Goal: Contribute content: Contribute content

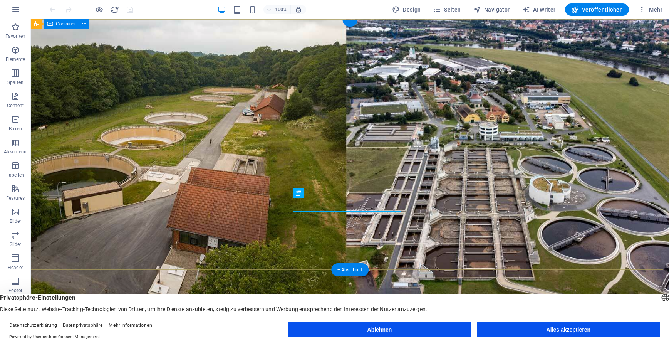
scroll to position [39, 0]
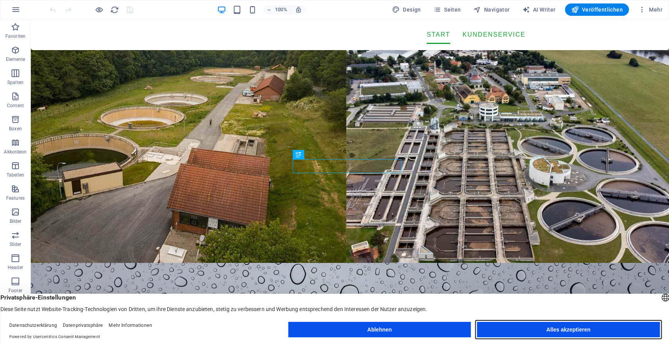
click at [547, 334] on button "Alles akzeptieren" at bounding box center [568, 328] width 182 height 15
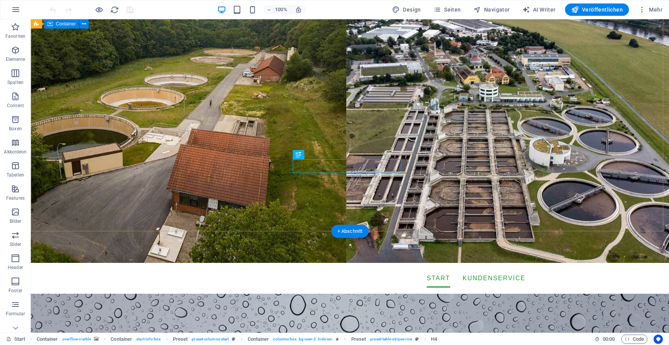
scroll to position [0, 0]
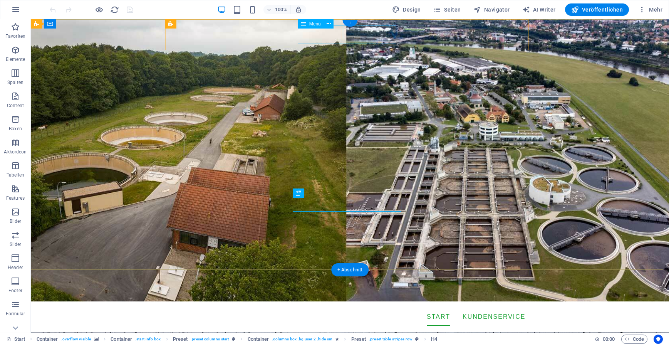
click at [361, 307] on nav "Start Kundenservice Abwassergebühren Satzungen und Richtlinien Technische Richt…" at bounding box center [349, 316] width 351 height 18
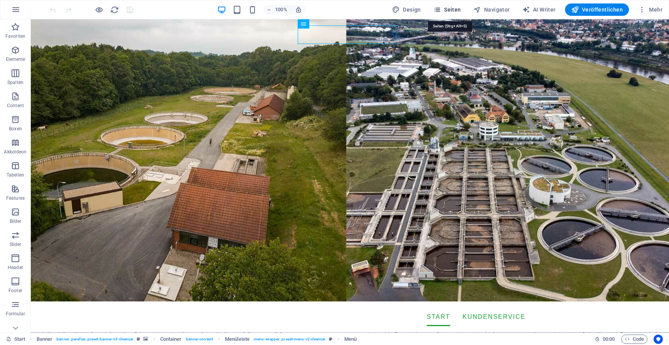
click at [441, 10] on icon "button" at bounding box center [437, 10] width 8 height 8
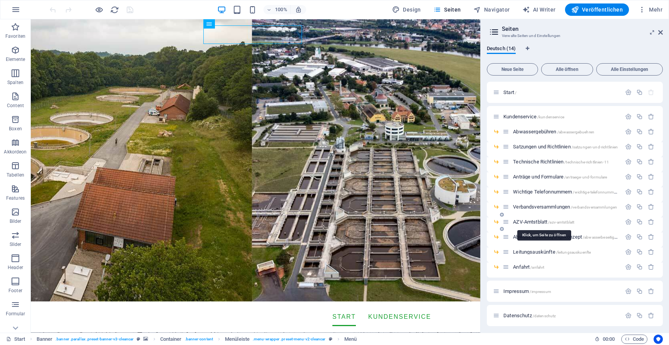
click at [522, 222] on span "AZV-Amtstblatt /azv-amtstblatt" at bounding box center [543, 222] width 61 height 6
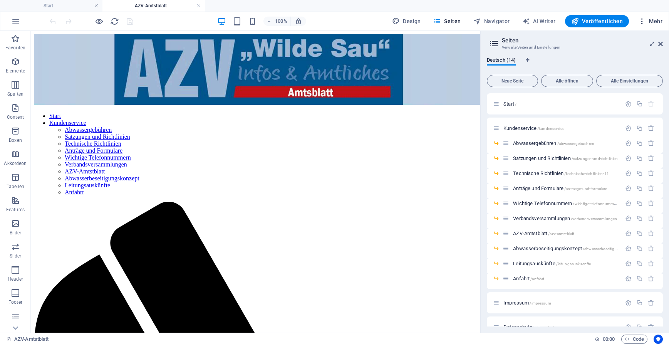
click at [642, 20] on icon "button" at bounding box center [642, 21] width 8 height 8
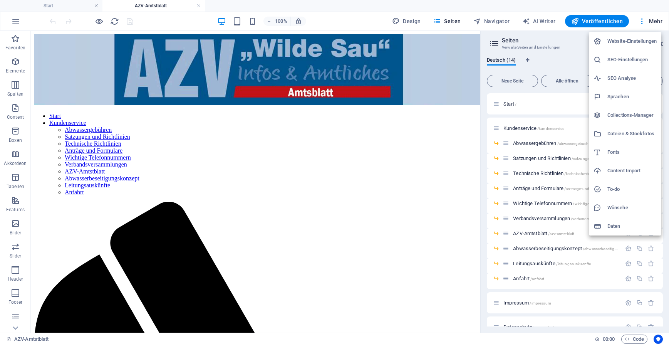
click at [625, 132] on h6 "Dateien & Stockfotos" at bounding box center [631, 133] width 49 height 9
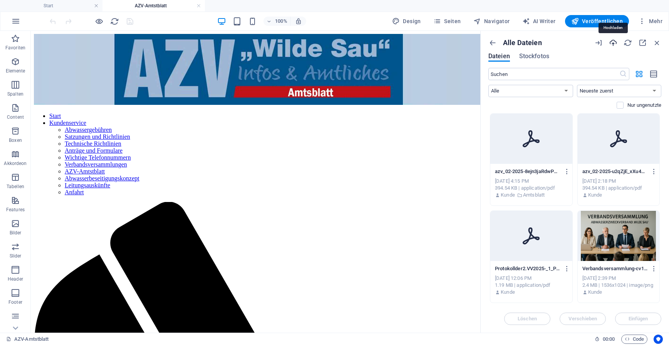
click at [613, 44] on icon "button" at bounding box center [613, 43] width 8 height 8
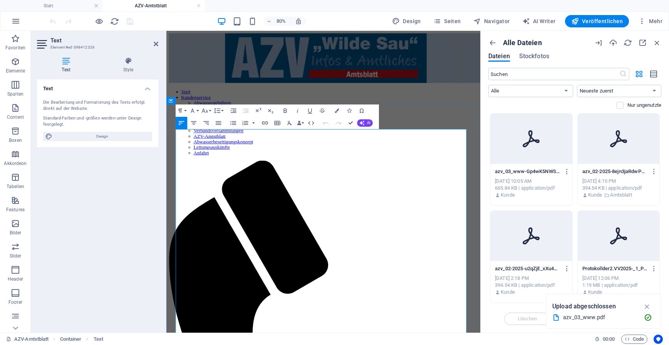
drag, startPoint x: 228, startPoint y: 199, endPoint x: 184, endPoint y: 193, distance: 44.4
copy li "02/2025 Amtsblatt des AZV "Wilde Sau" PDF-Download"
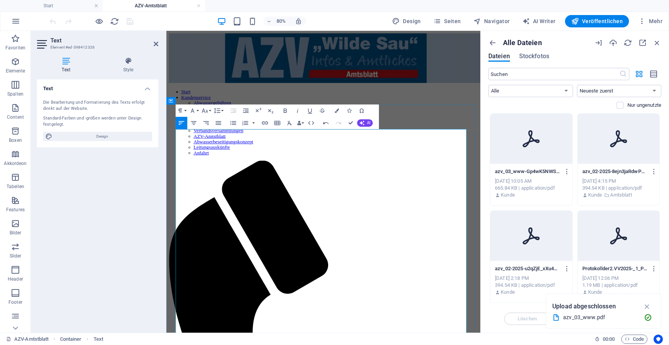
drag, startPoint x: 213, startPoint y: 201, endPoint x: 178, endPoint y: 178, distance: 41.6
drag, startPoint x: 184, startPoint y: 191, endPoint x: 226, endPoint y: 199, distance: 43.1
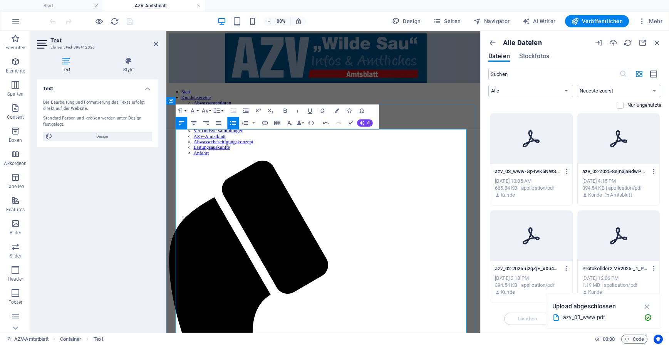
copy li "02/2025 Amtsblatt des AZV "Wilde Sau" PDF-Download"
drag, startPoint x: 246, startPoint y: 199, endPoint x: 183, endPoint y: 199, distance: 63.5
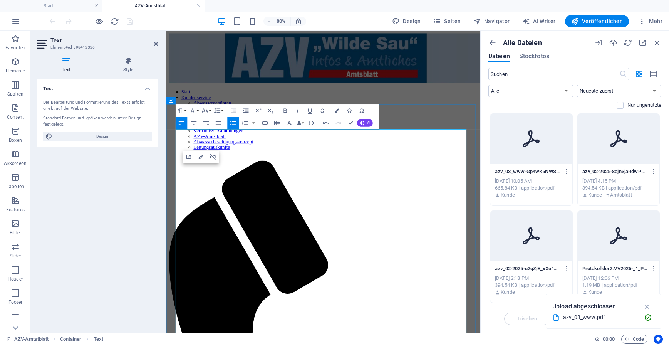
click at [263, 125] on icon "button" at bounding box center [264, 122] width 7 height 7
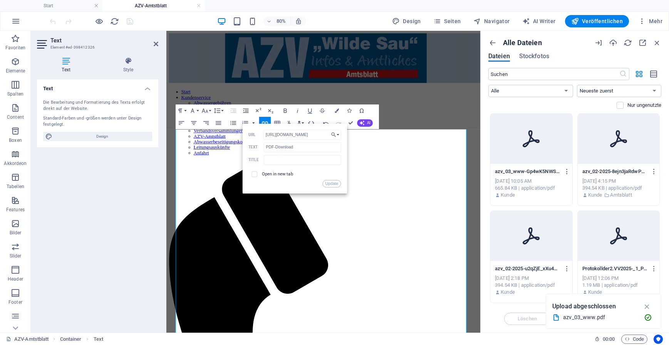
drag, startPoint x: 328, startPoint y: 133, endPoint x: 244, endPoint y: 132, distance: 84.3
click at [244, 132] on div "Back Choose Link Start Kundenservice Abwassergebühren Satzungen und Richtlinien…" at bounding box center [294, 158] width 105 height 70
click at [333, 135] on icon "button" at bounding box center [333, 134] width 5 height 5
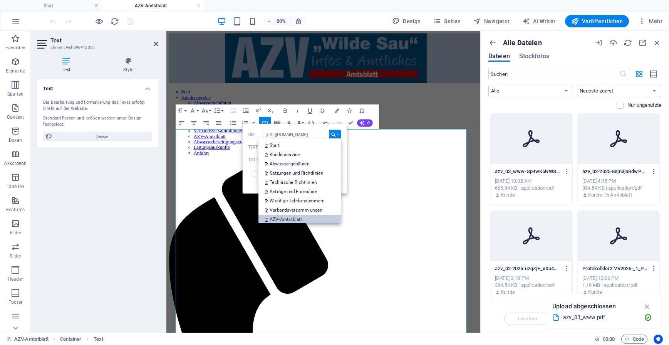
scroll to position [74, 0]
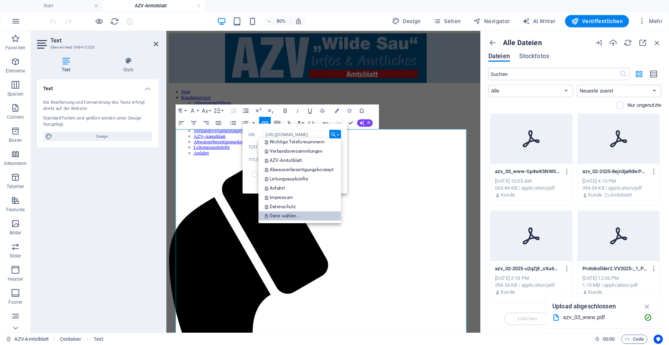
click at [288, 216] on p "Datei wählen ..." at bounding box center [284, 215] width 38 height 9
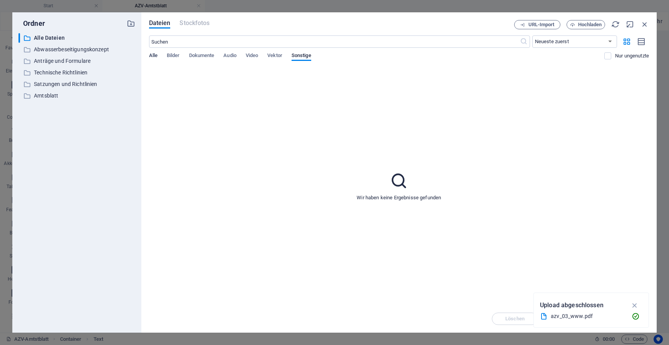
click at [156, 56] on span "Alle" at bounding box center [153, 56] width 8 height 11
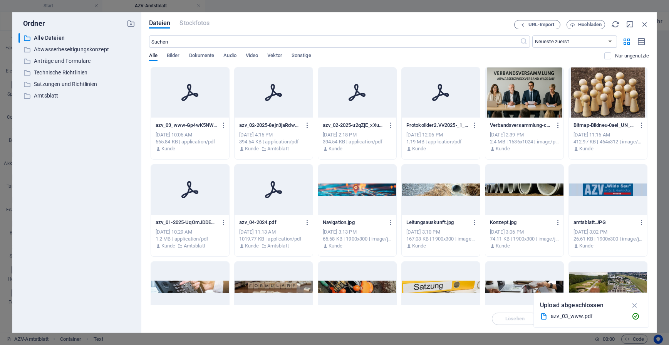
click at [179, 123] on p "azv_03_www-Gp4wK5NWSMZjUuakOOhLhw.pdf" at bounding box center [187, 125] width 62 height 7
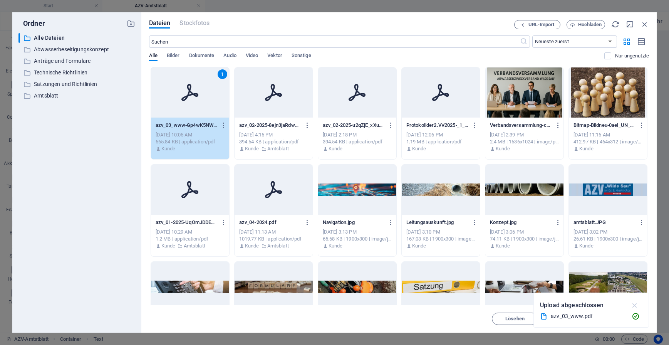
click at [635, 305] on icon "button" at bounding box center [634, 305] width 9 height 8
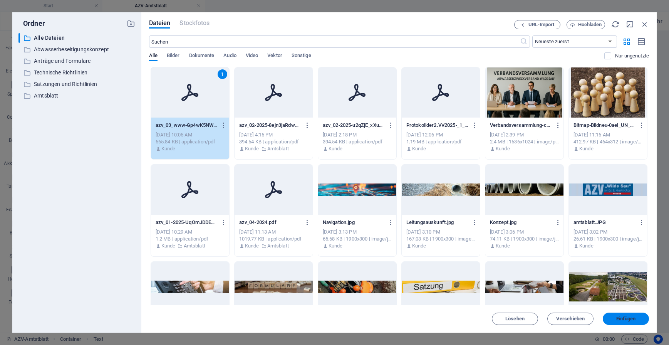
click at [618, 320] on span "Einfügen" at bounding box center [626, 318] width 20 height 5
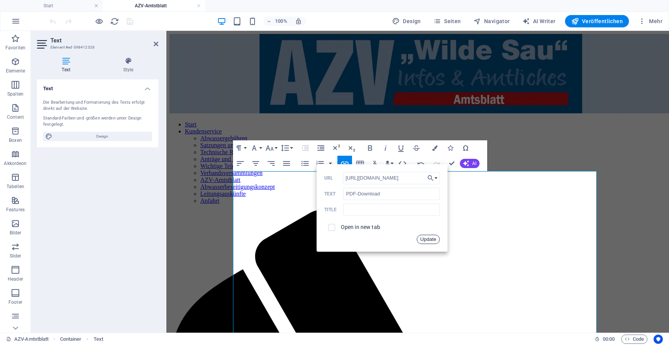
click at [430, 240] on button "Update" at bounding box center [428, 238] width 23 height 9
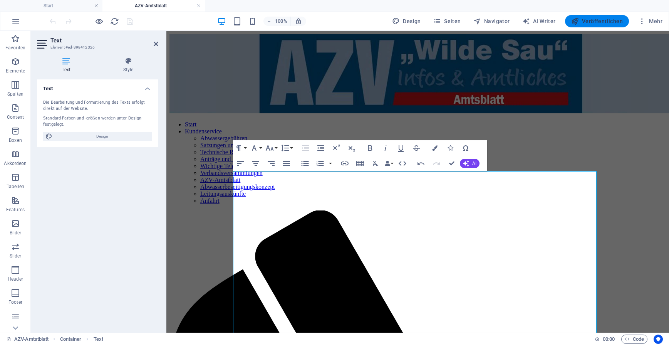
click at [597, 21] on span "Veröffentlichen" at bounding box center [597, 21] width 52 height 8
